Goal: Transaction & Acquisition: Download file/media

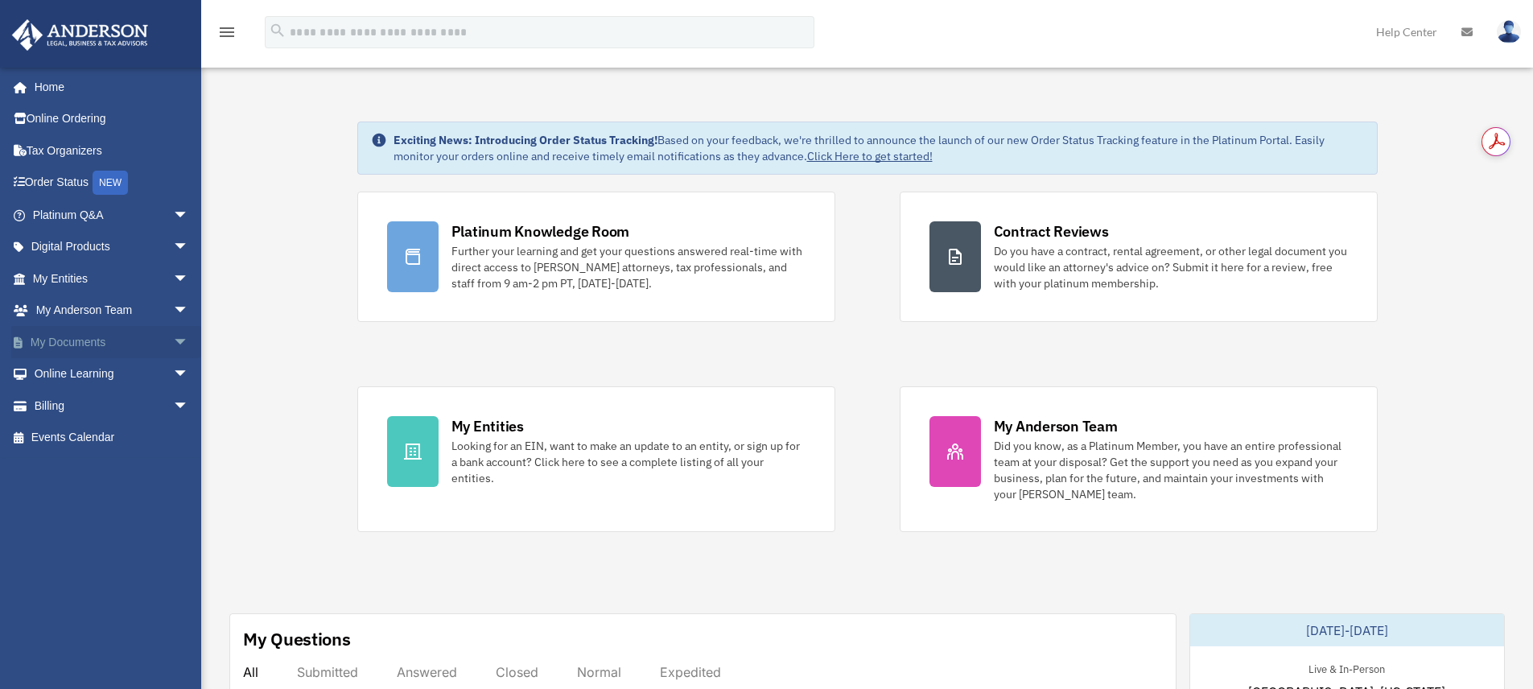
click at [173, 338] on span "arrow_drop_down" at bounding box center [189, 342] width 32 height 33
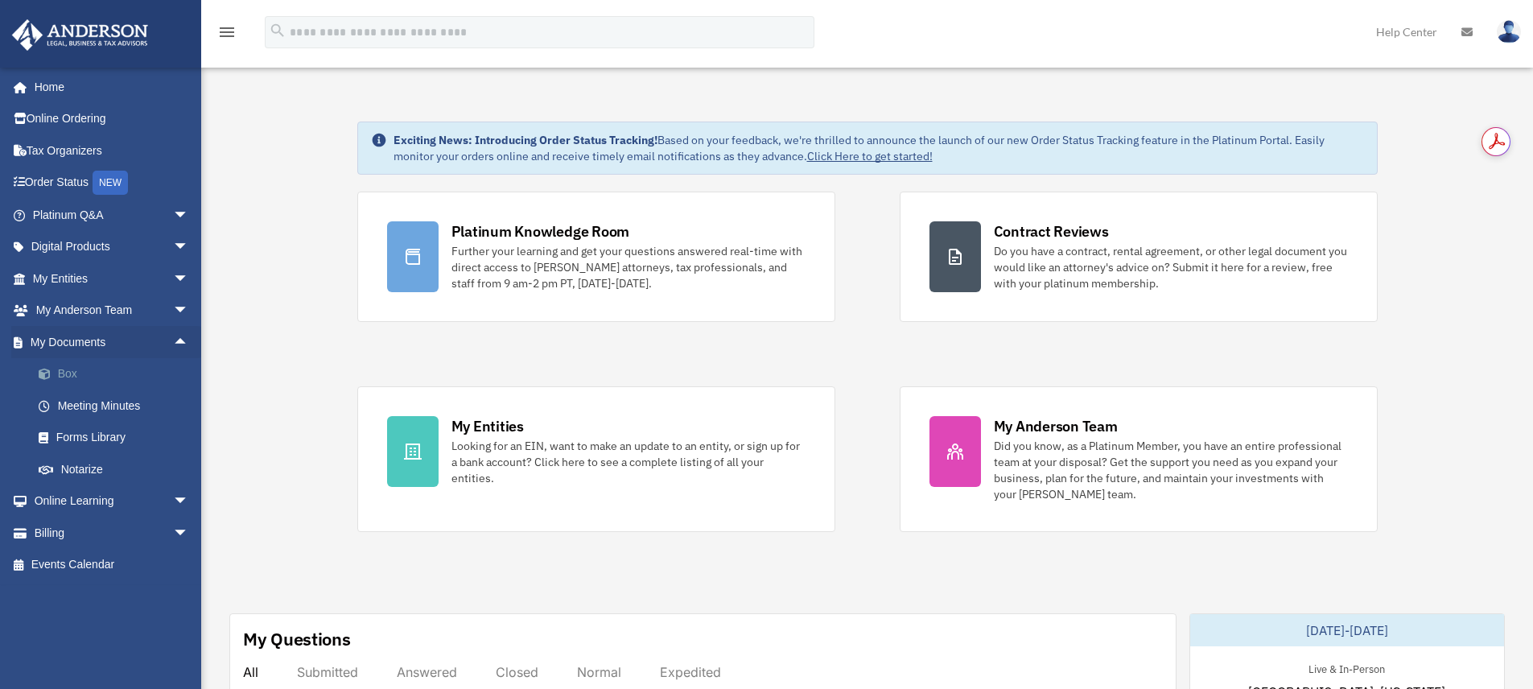
click at [66, 368] on link "Box" at bounding box center [118, 374] width 191 height 32
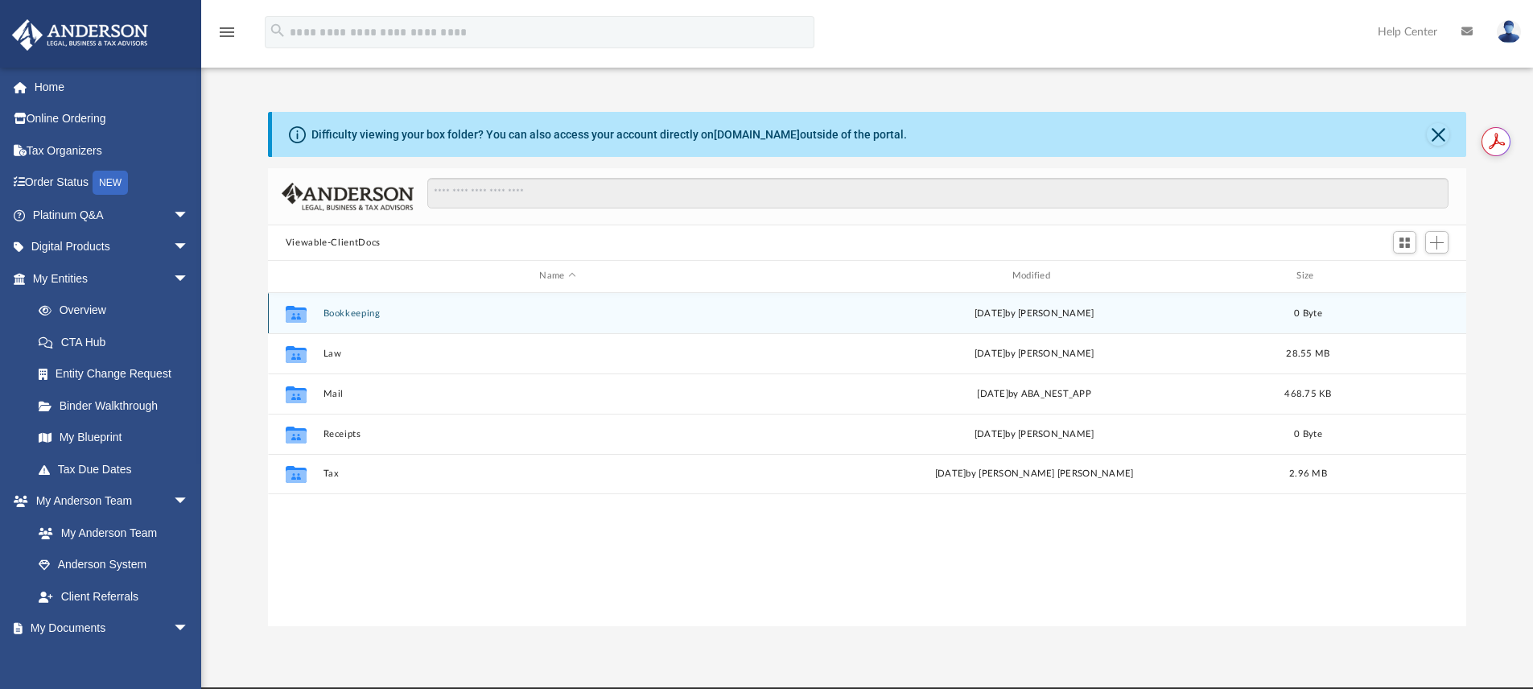
scroll to position [354, 1186]
click at [344, 315] on button "Bookkeeping" at bounding box center [557, 313] width 469 height 10
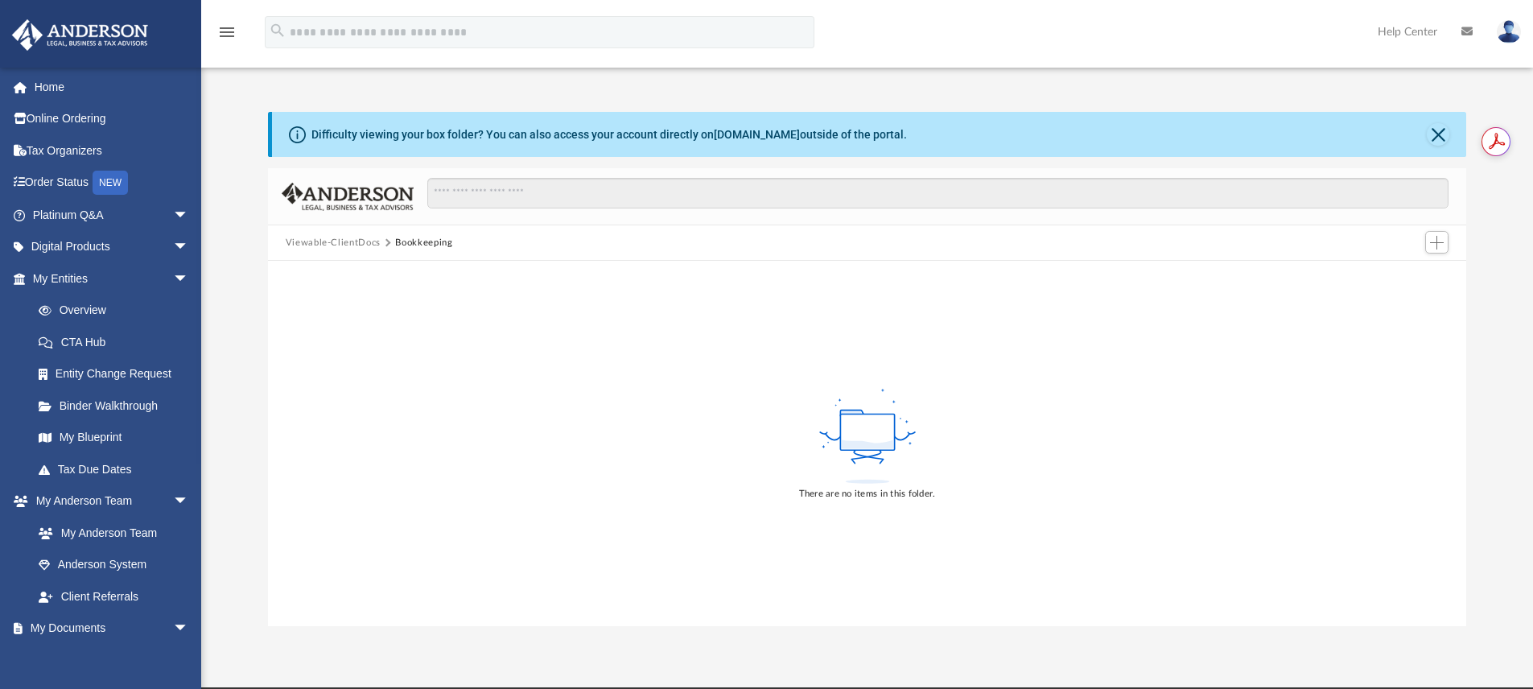
click at [339, 248] on button "Viewable-ClientDocs" at bounding box center [333, 243] width 95 height 14
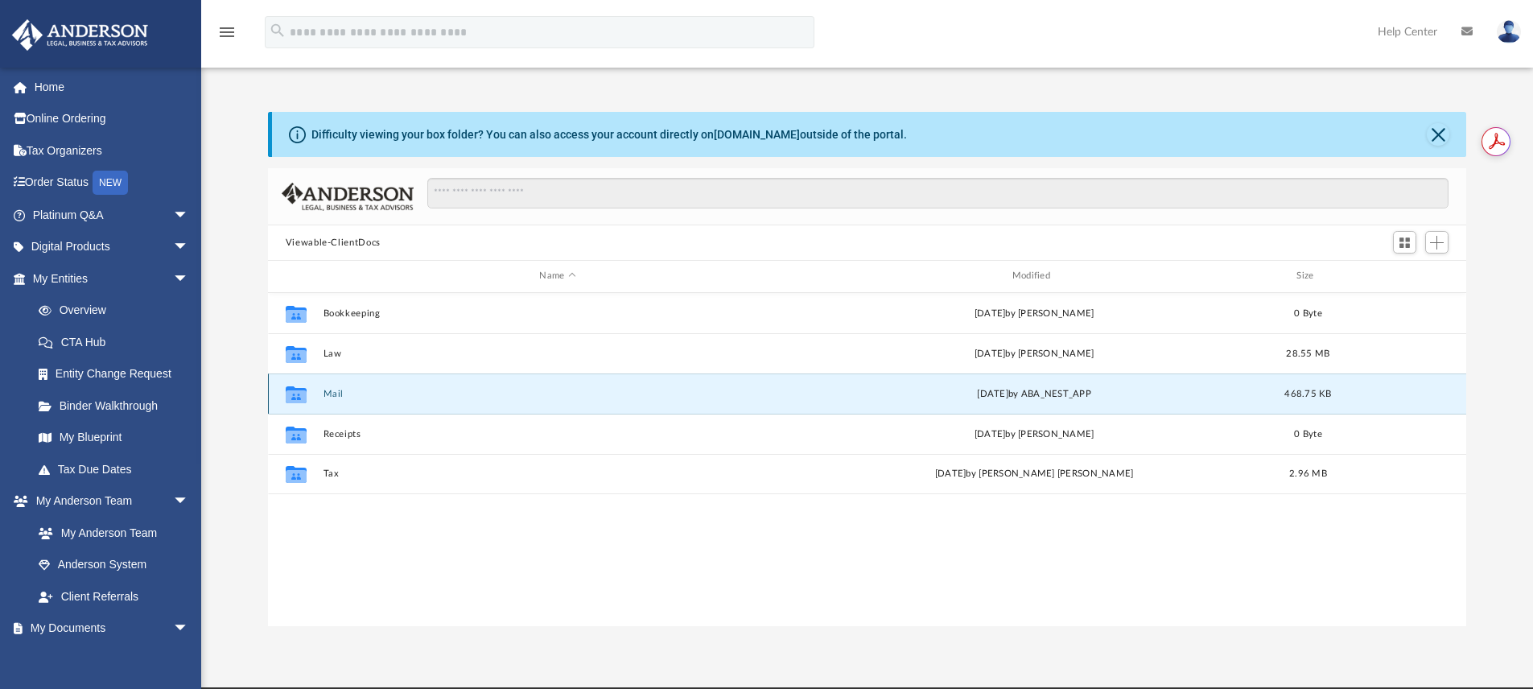
click at [330, 390] on button "Mail" at bounding box center [557, 394] width 469 height 10
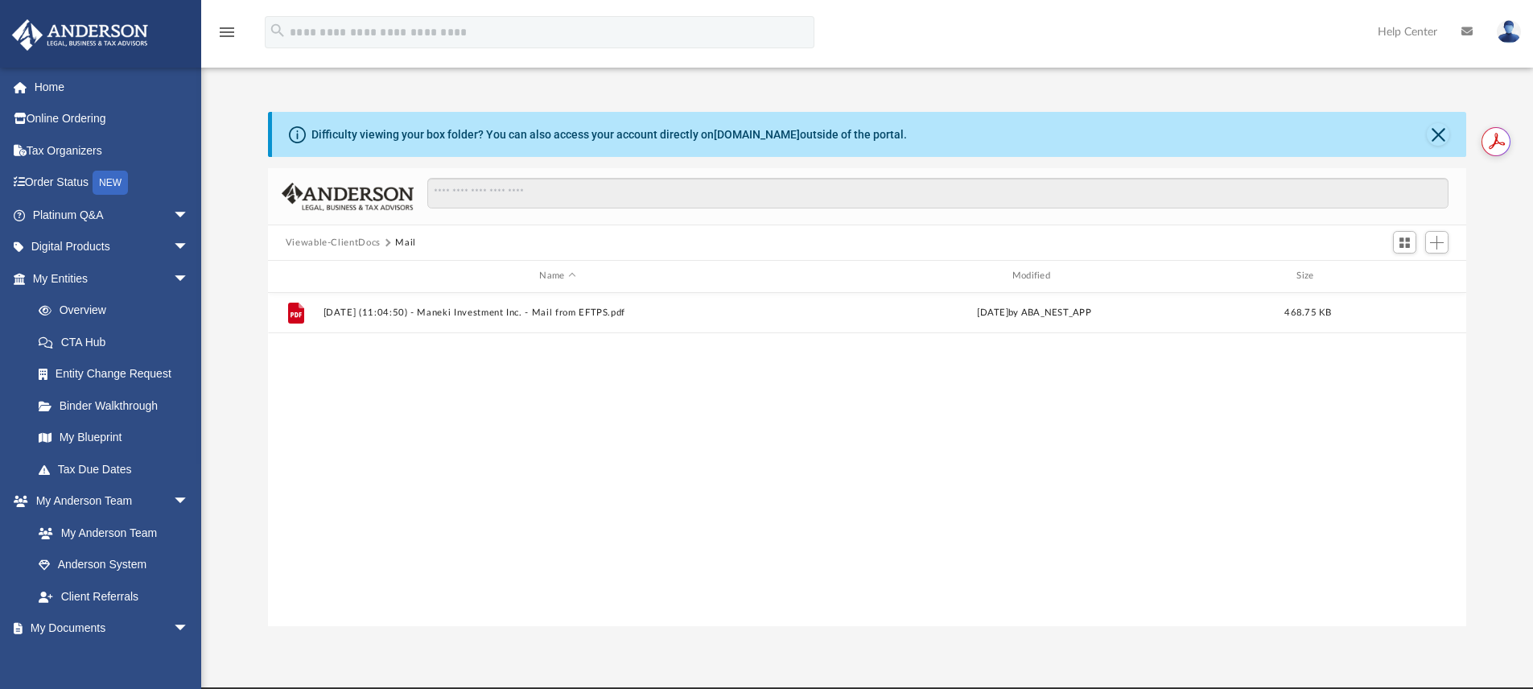
click at [391, 370] on div "File [DATE] (11:04:50) - Maneki Investment Inc. - Mail from EFTPS.pdf [DATE] by…" at bounding box center [867, 459] width 1199 height 333
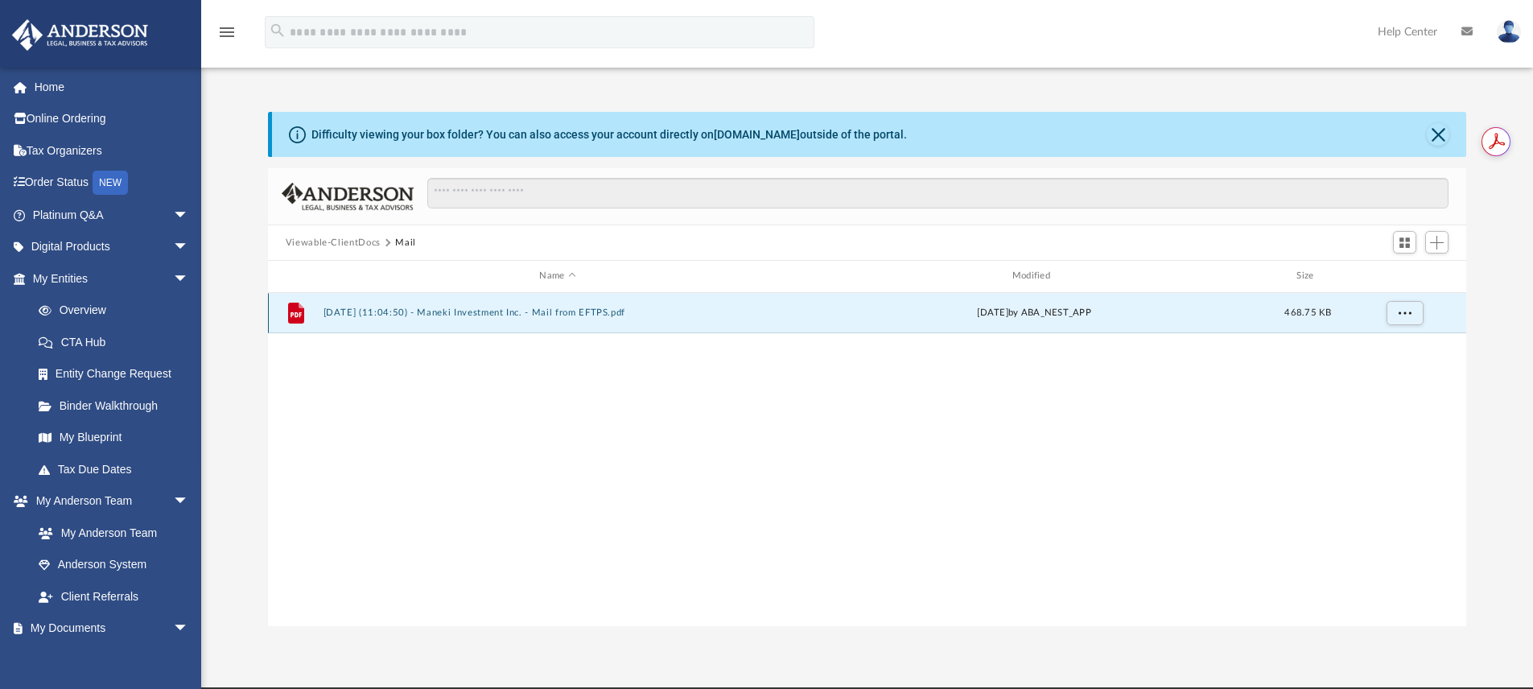
click at [493, 313] on button "[DATE] (11:04:50) - Maneki Investment Inc. - Mail from EFTPS.pdf" at bounding box center [557, 312] width 469 height 10
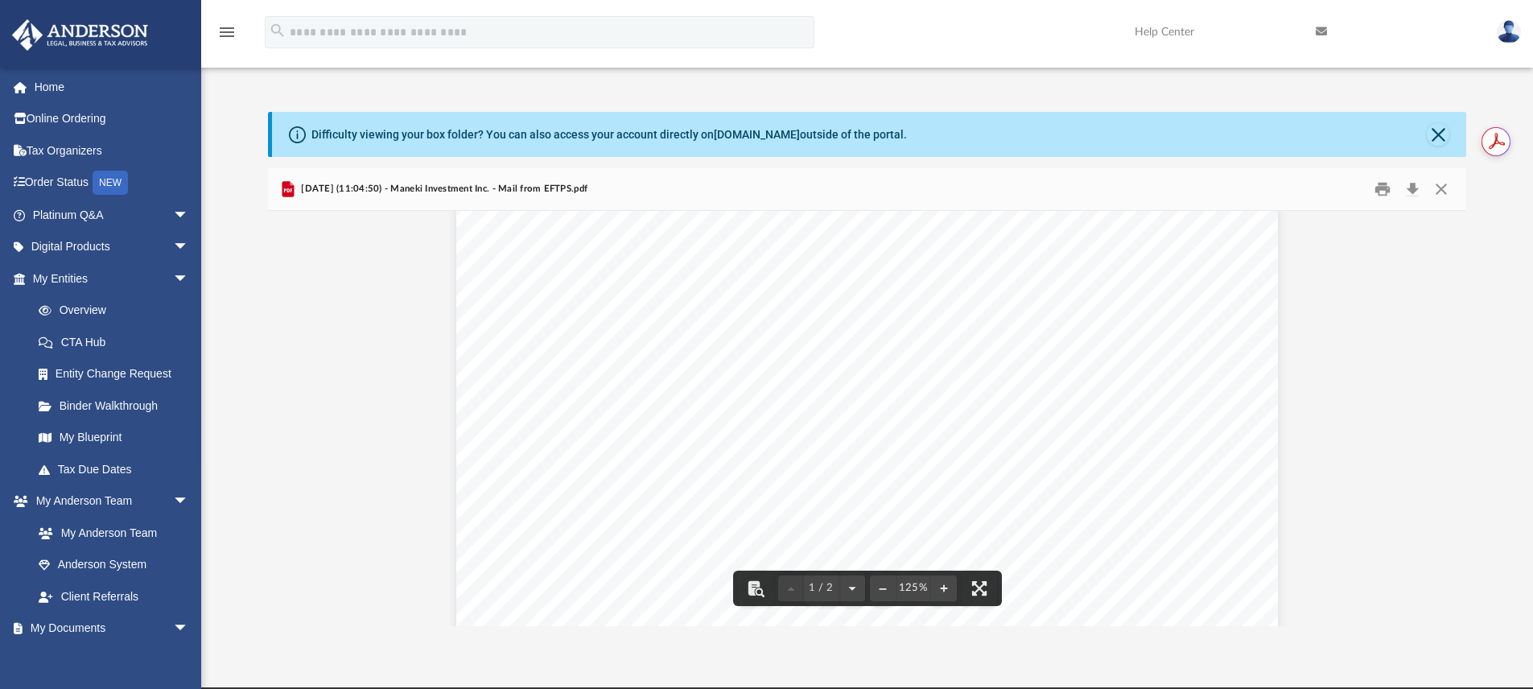
scroll to position [0, 0]
click at [1411, 190] on button "Download" at bounding box center [1412, 189] width 29 height 25
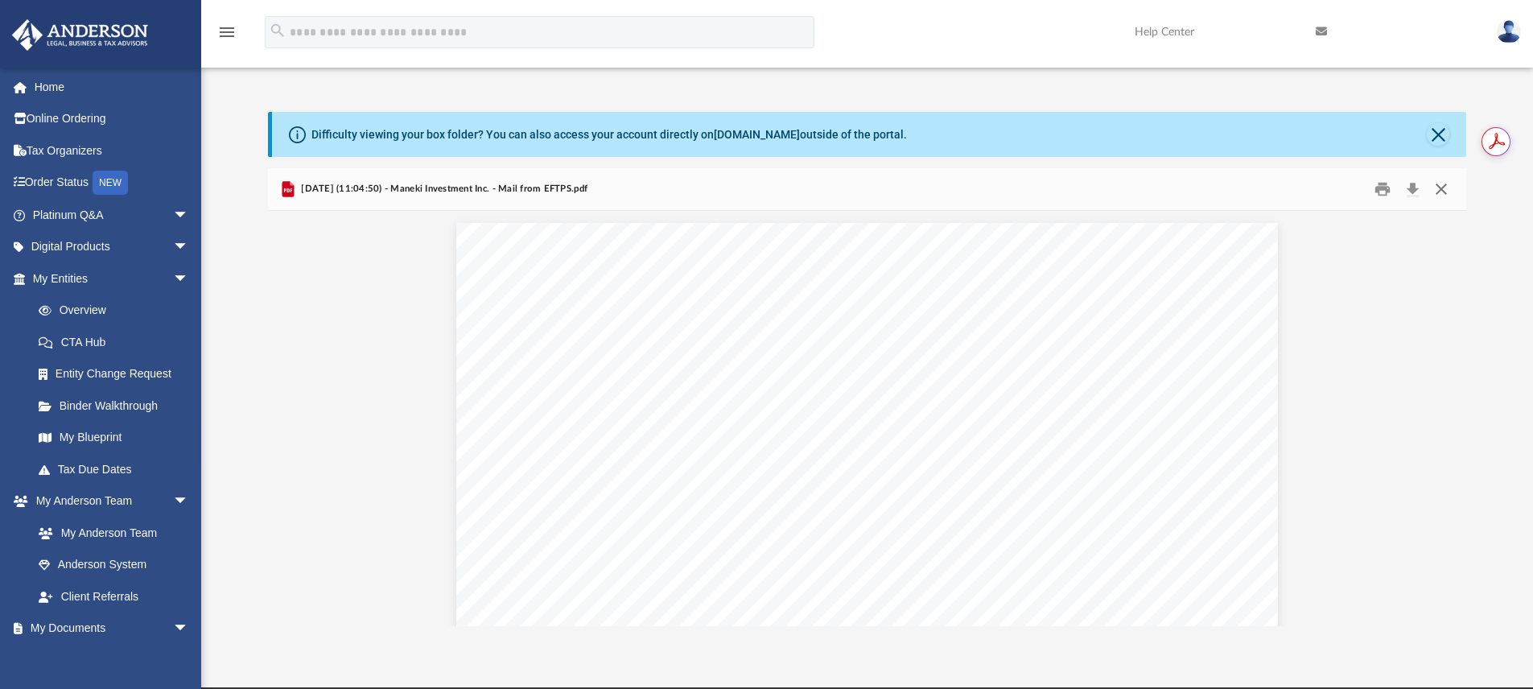
drag, startPoint x: 1440, startPoint y: 188, endPoint x: 1355, endPoint y: 198, distance: 85.1
click at [1440, 188] on button "Close" at bounding box center [1441, 189] width 29 height 25
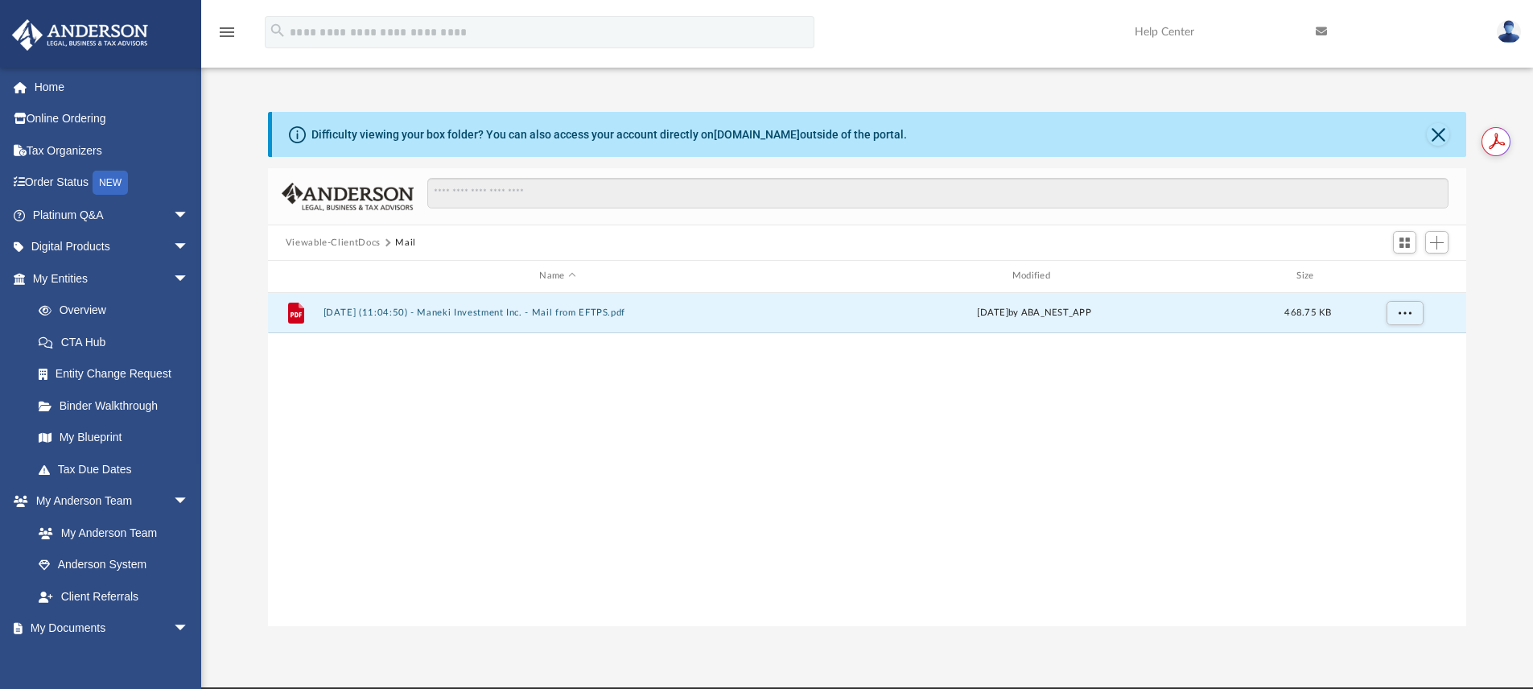
click at [322, 241] on button "Viewable-ClientDocs" at bounding box center [333, 243] width 95 height 14
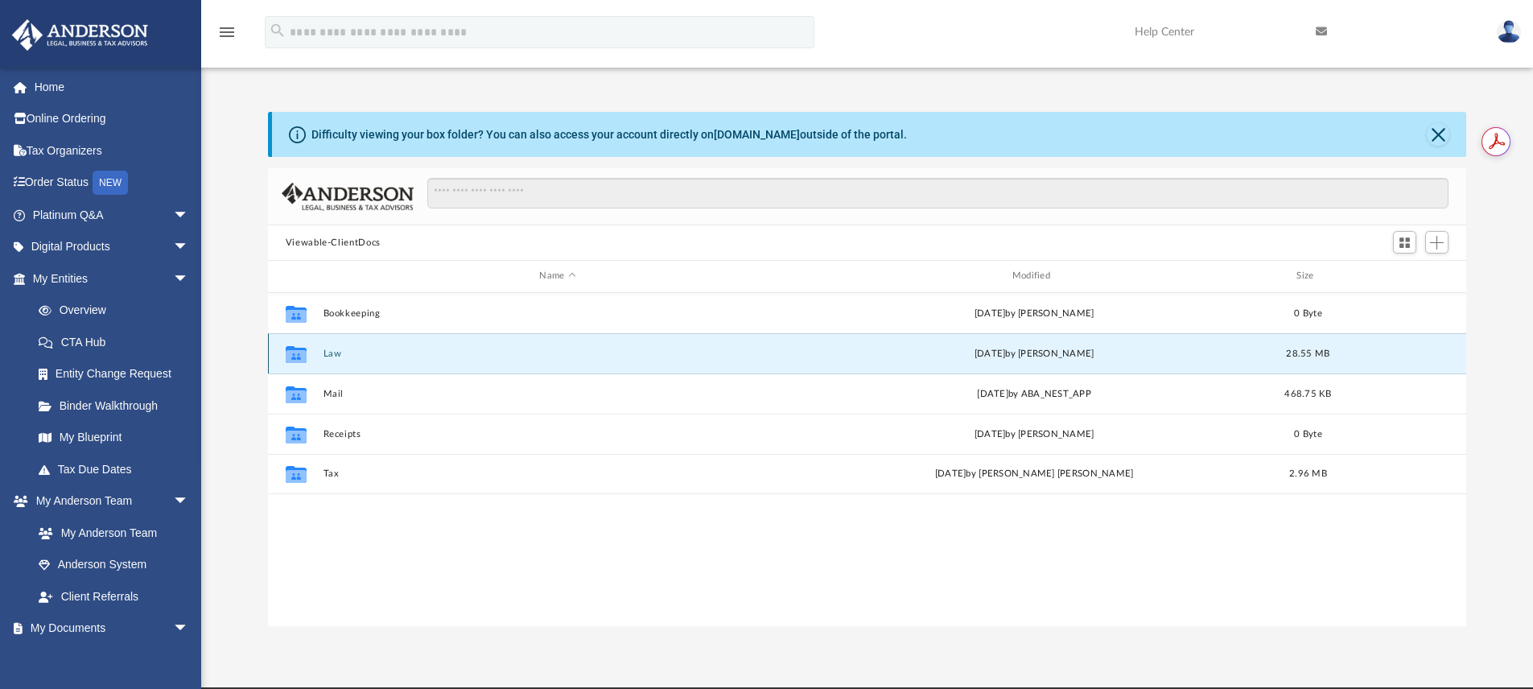
click at [326, 351] on button "Law" at bounding box center [557, 354] width 469 height 10
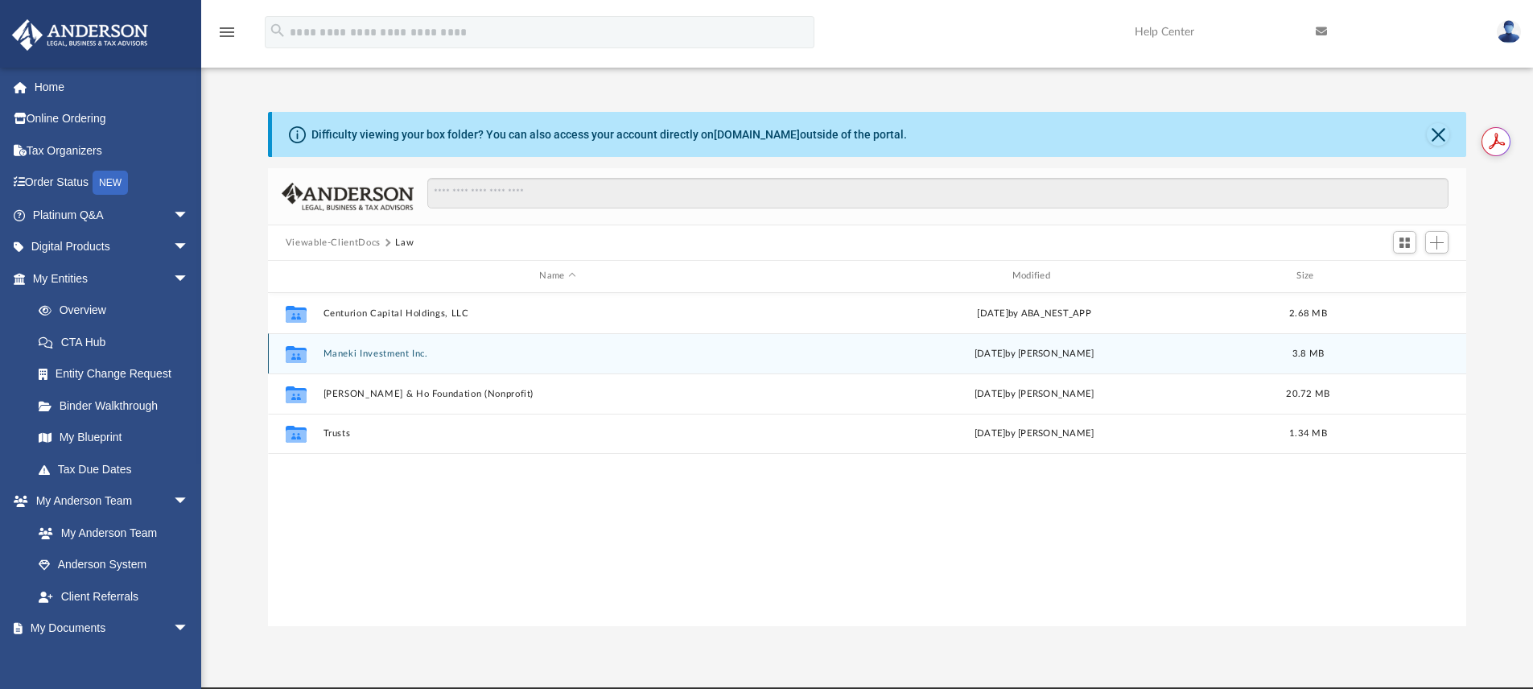
click at [393, 358] on button "Maneki Investment Inc." at bounding box center [557, 354] width 469 height 10
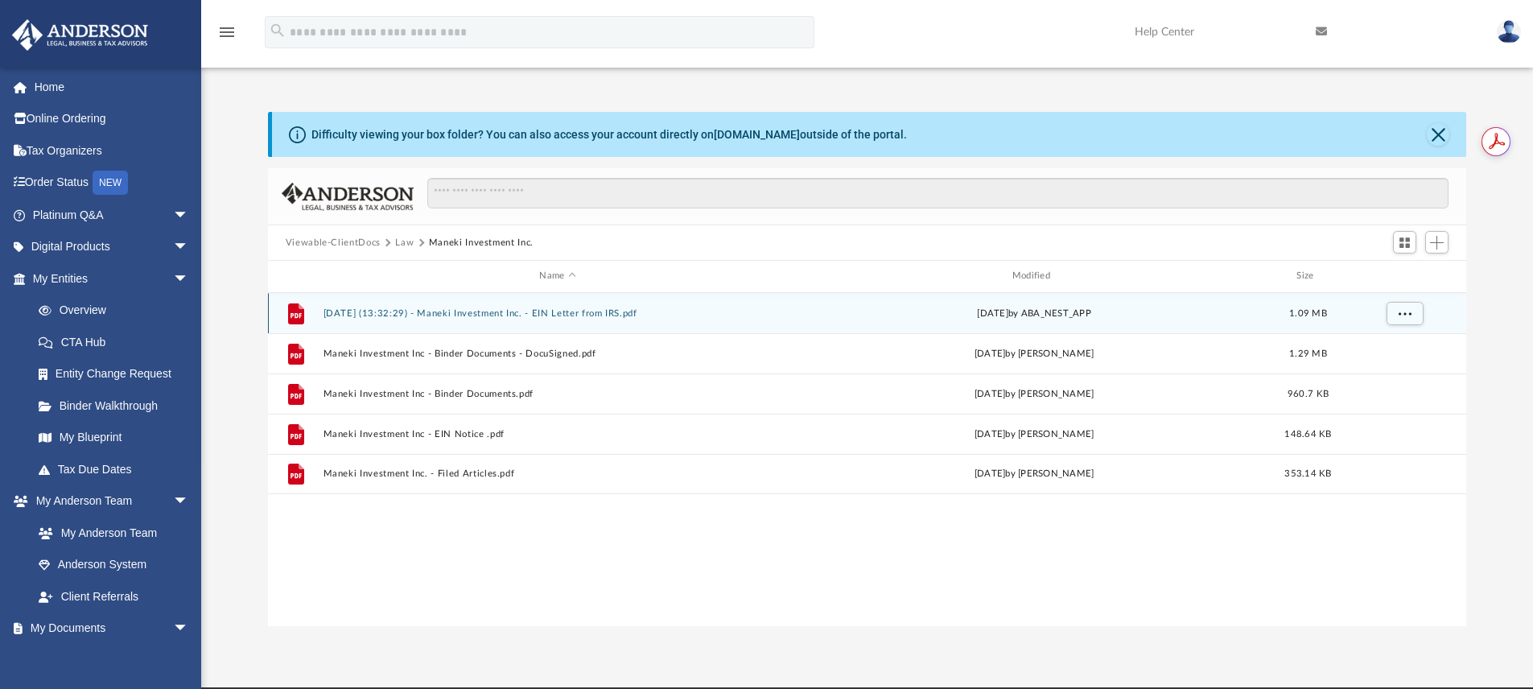
click at [484, 316] on button "[DATE] (13:32:29) - Maneki Investment Inc. - EIN Letter from IRS.pdf" at bounding box center [557, 313] width 469 height 10
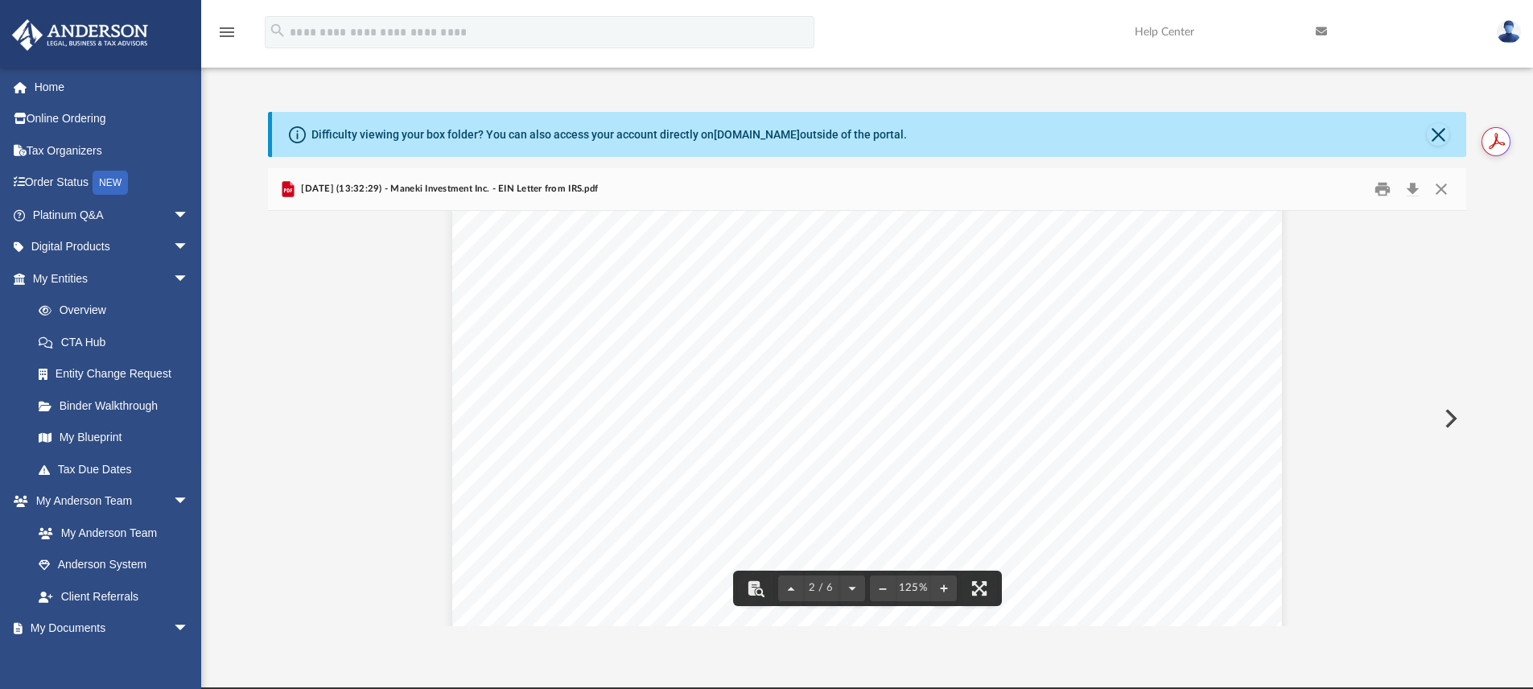
scroll to position [2274, 0]
click at [1414, 186] on button "Download" at bounding box center [1412, 189] width 29 height 25
